Goal: Task Accomplishment & Management: Manage account settings

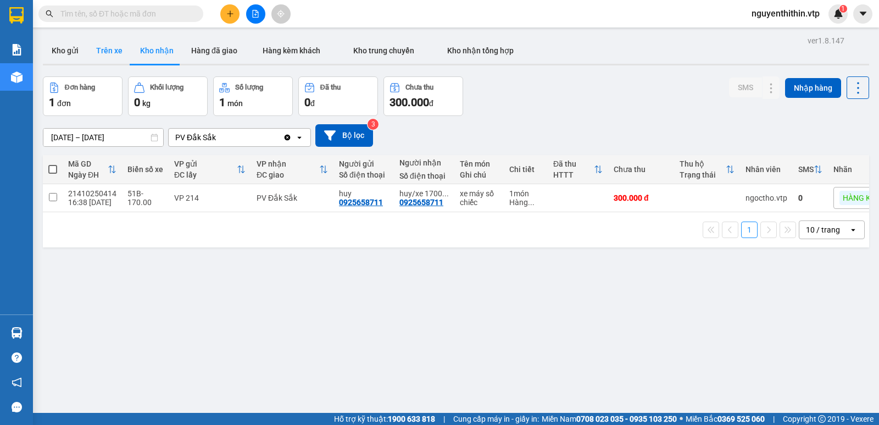
click at [99, 46] on button "Trên xe" at bounding box center [109, 50] width 44 height 26
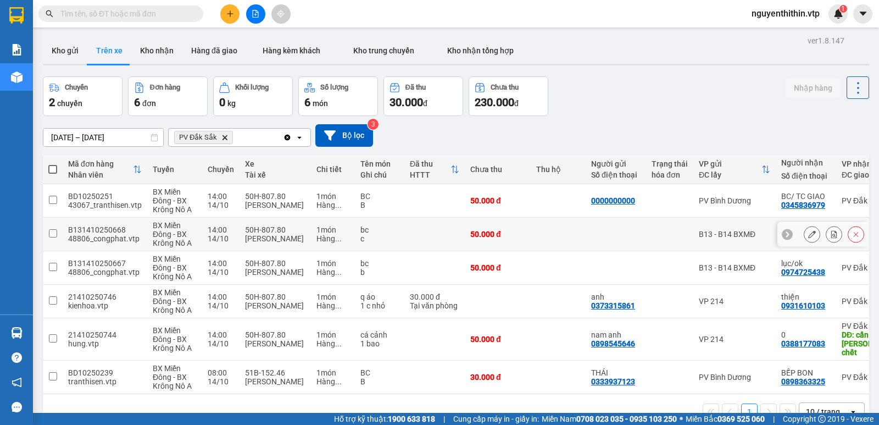
scroll to position [51, 0]
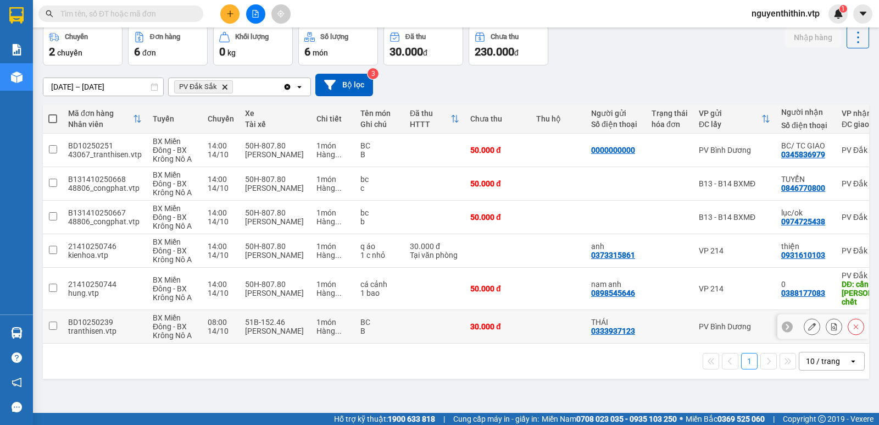
click at [53, 321] on input "checkbox" at bounding box center [53, 325] width 8 height 8
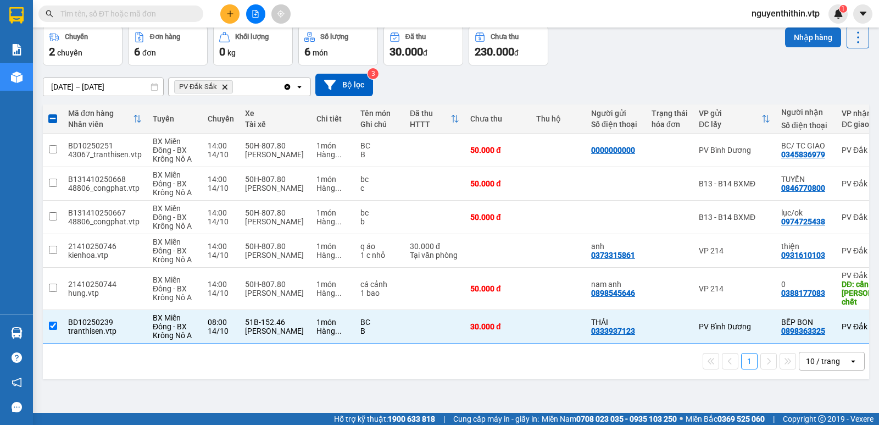
click at [814, 34] on button "Nhập hàng" at bounding box center [813, 37] width 56 height 20
checkbox input "false"
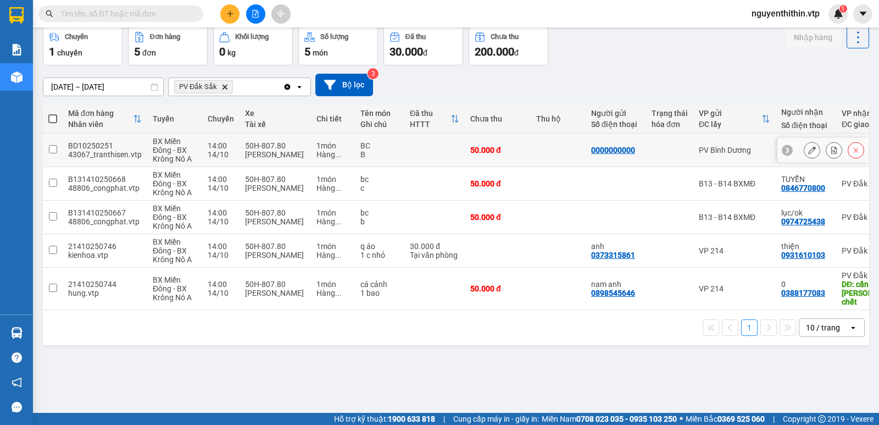
scroll to position [0, 0]
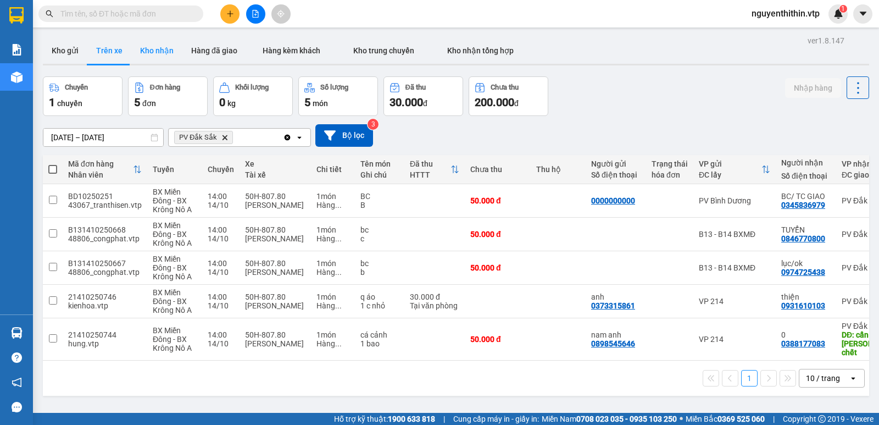
click at [157, 43] on button "Kho nhận" at bounding box center [156, 50] width 51 height 26
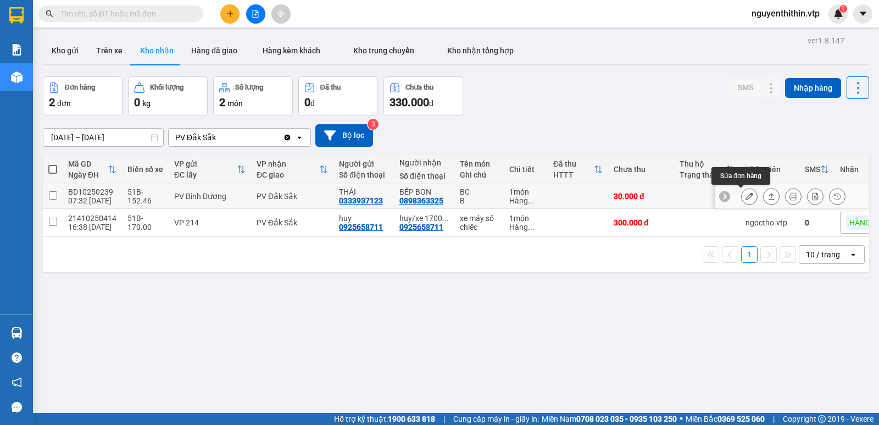
click at [746, 196] on icon at bounding box center [750, 196] width 8 height 8
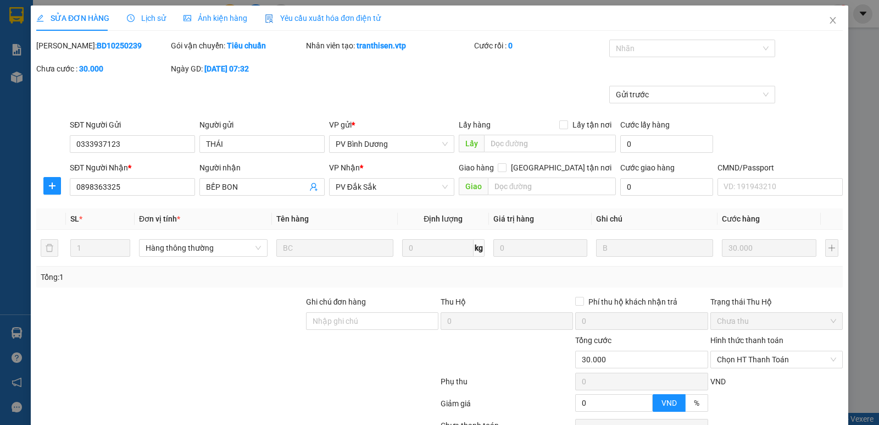
type input "0333937123"
type input "THÁI"
type input "0898363325"
type input "BẾP BON"
type input "0"
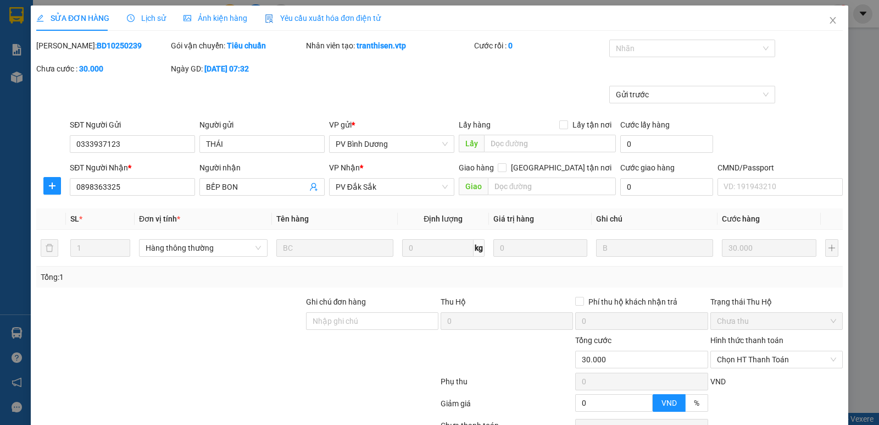
type input "30.000"
type input "1.500"
click at [262, 186] on input "BẾP BON" at bounding box center [256, 187] width 101 height 12
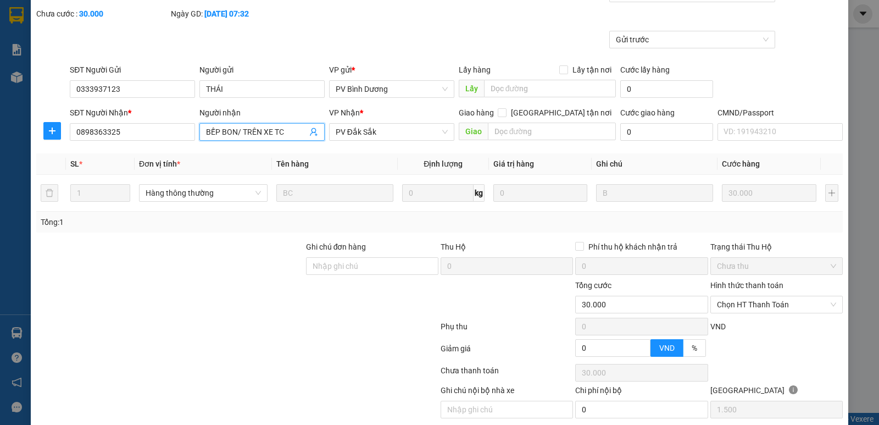
scroll to position [96, 0]
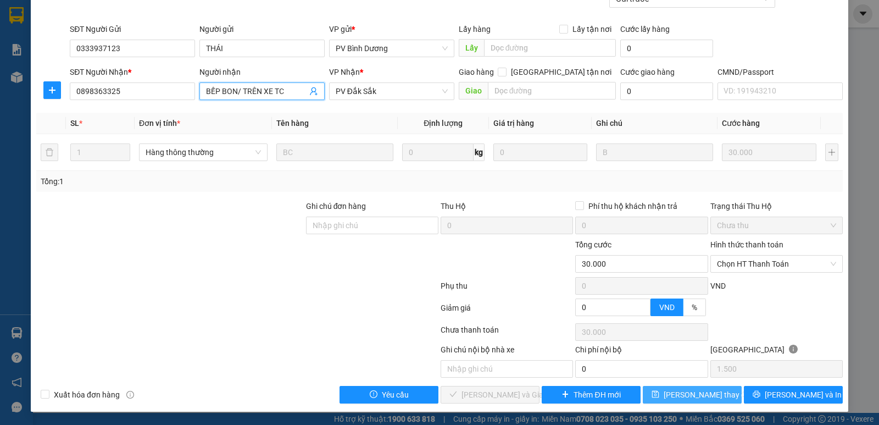
type input "BẾP BON/ TRÊN XE TC"
click at [707, 391] on span "[PERSON_NAME] thay đổi" at bounding box center [708, 395] width 88 height 12
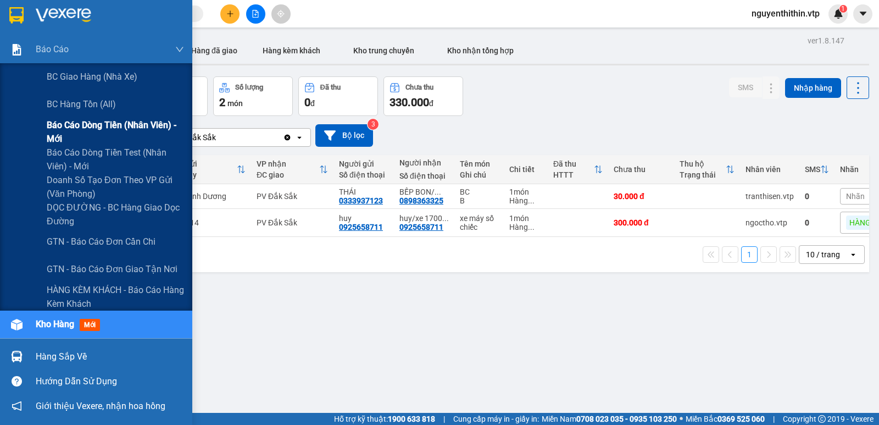
click at [69, 129] on span "Báo cáo dòng tiền (nhân viên) - mới" at bounding box center [115, 131] width 137 height 27
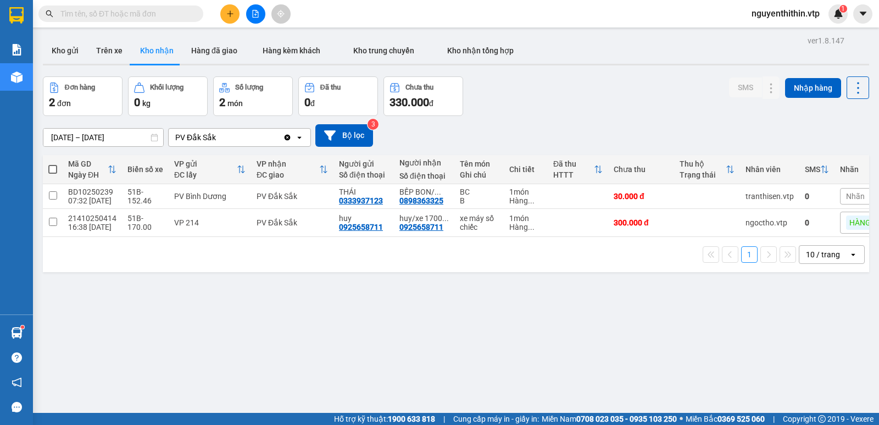
click at [90, 14] on input "text" at bounding box center [125, 14] width 130 height 12
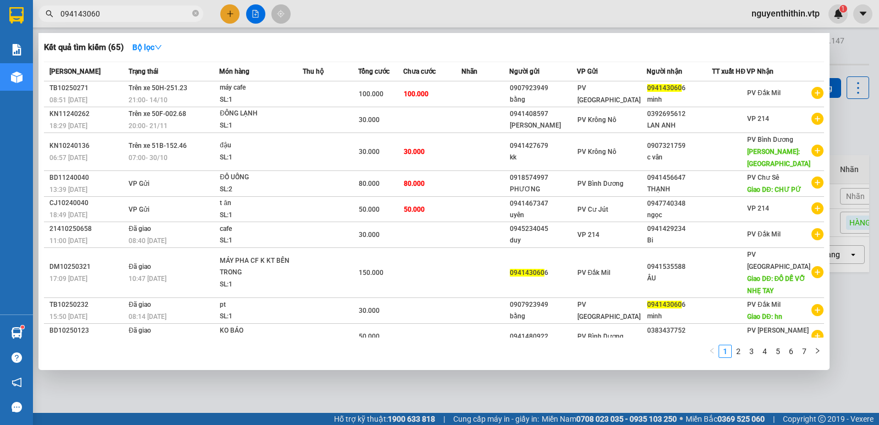
type input "0941430606"
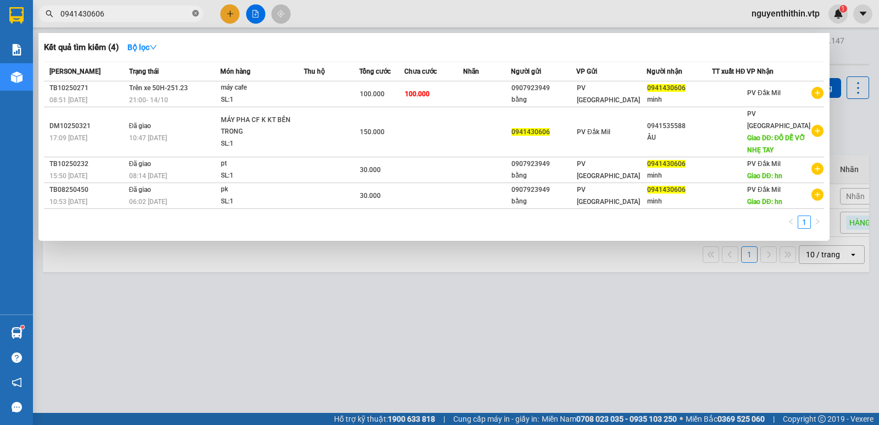
click at [197, 14] on icon "close-circle" at bounding box center [195, 13] width 7 height 7
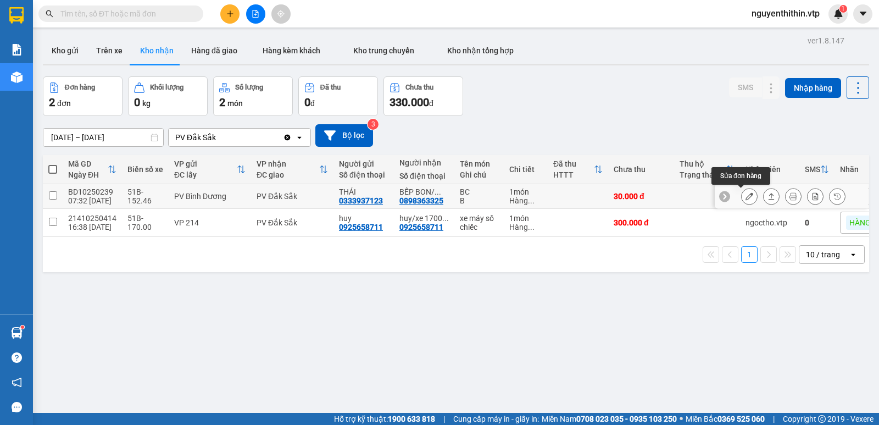
click at [746, 198] on icon at bounding box center [750, 196] width 8 height 8
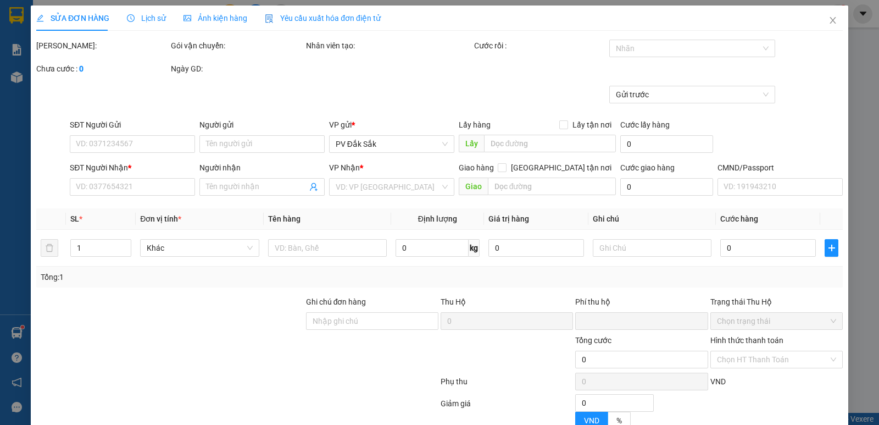
type input "1.500"
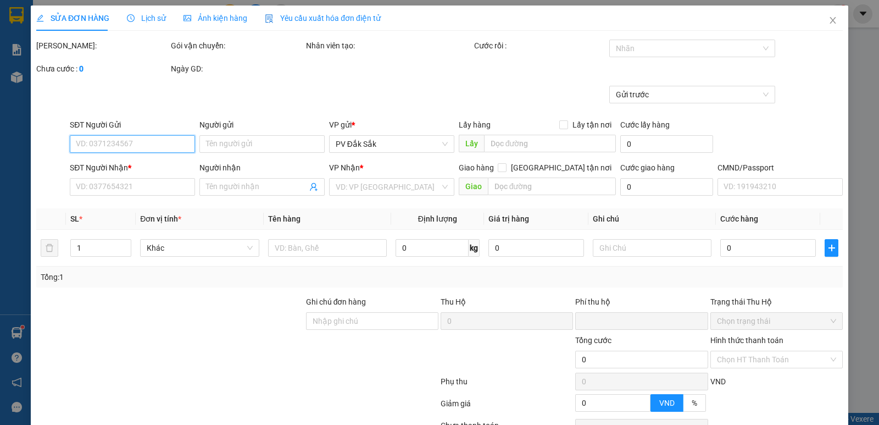
type input "0333937123"
type input "THÁI"
type input "0898363325"
type input "BẾP BON/ TRÊN XE TC"
type input "0"
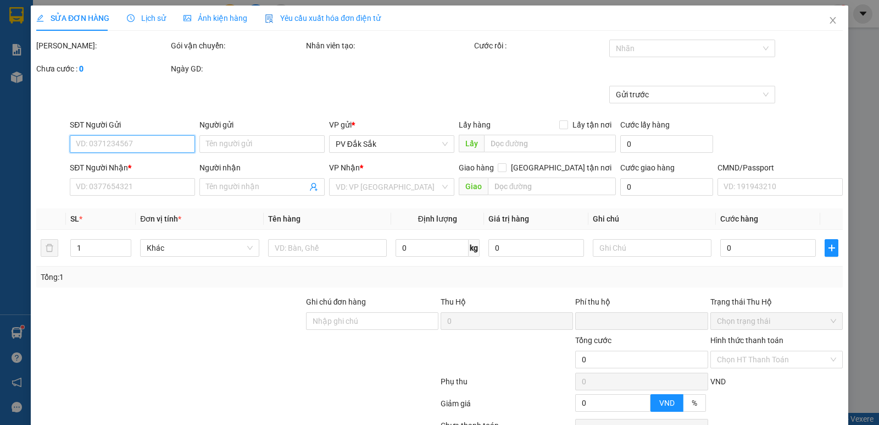
type input "30.000"
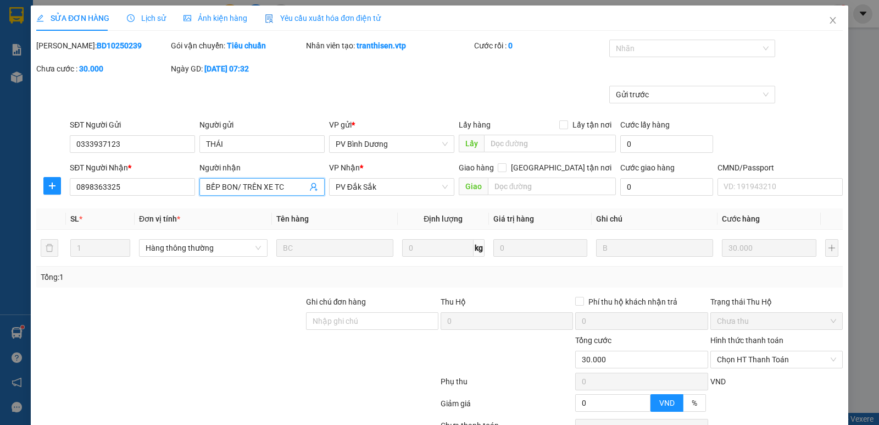
click at [290, 189] on input "BẾP BON/ TRÊN XE TC" at bounding box center [256, 187] width 101 height 12
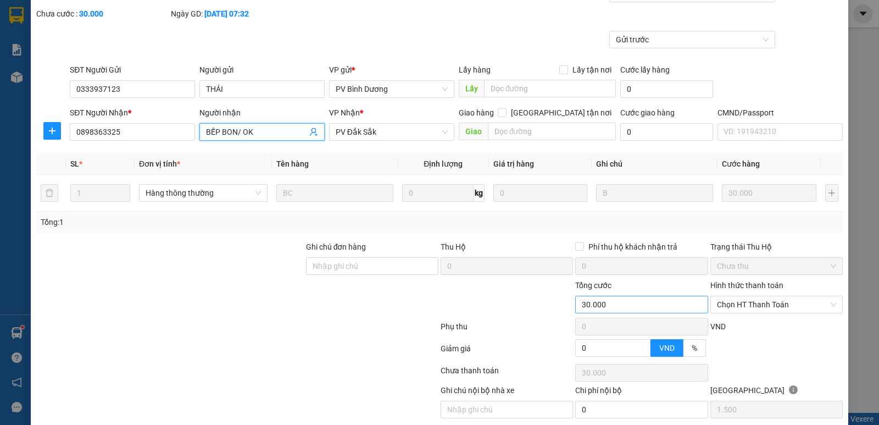
type input "BẾP BON/ OK"
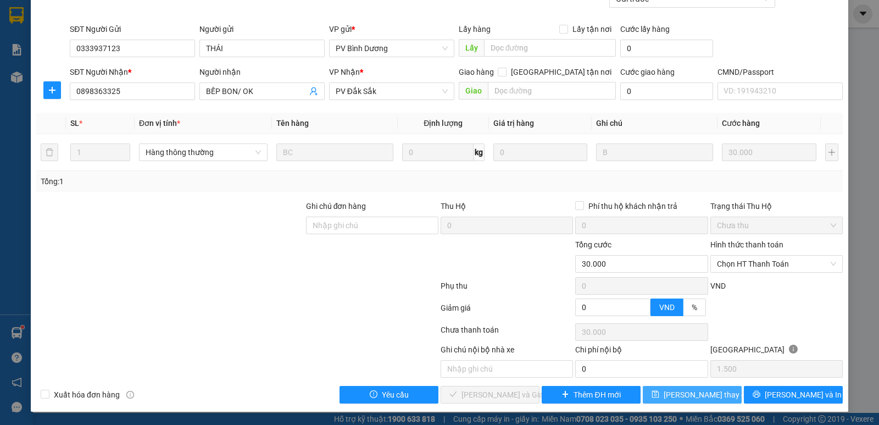
drag, startPoint x: 636, startPoint y: 295, endPoint x: 689, endPoint y: 395, distance: 112.3
click at [689, 395] on span "[PERSON_NAME] thay đổi" at bounding box center [708, 395] width 88 height 12
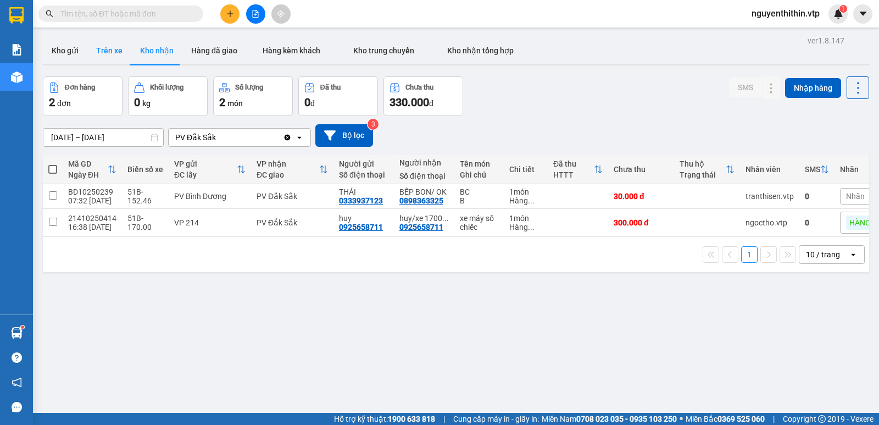
click at [110, 52] on button "Trên xe" at bounding box center [109, 50] width 44 height 26
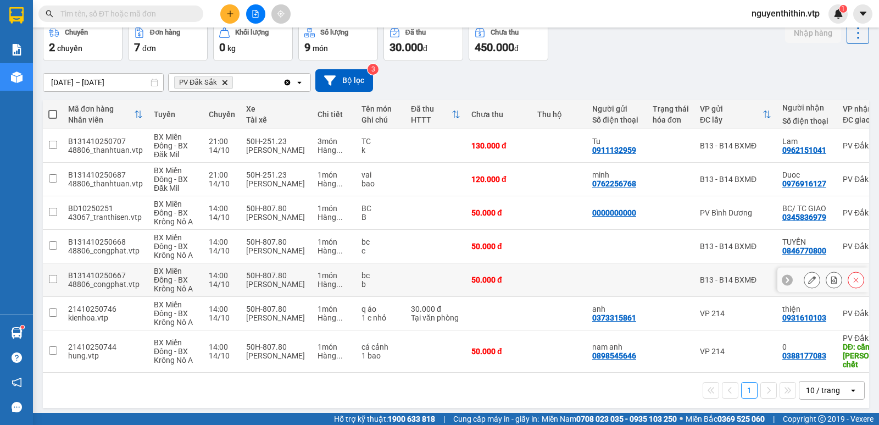
scroll to position [56, 0]
